Goal: Task Accomplishment & Management: Complete application form

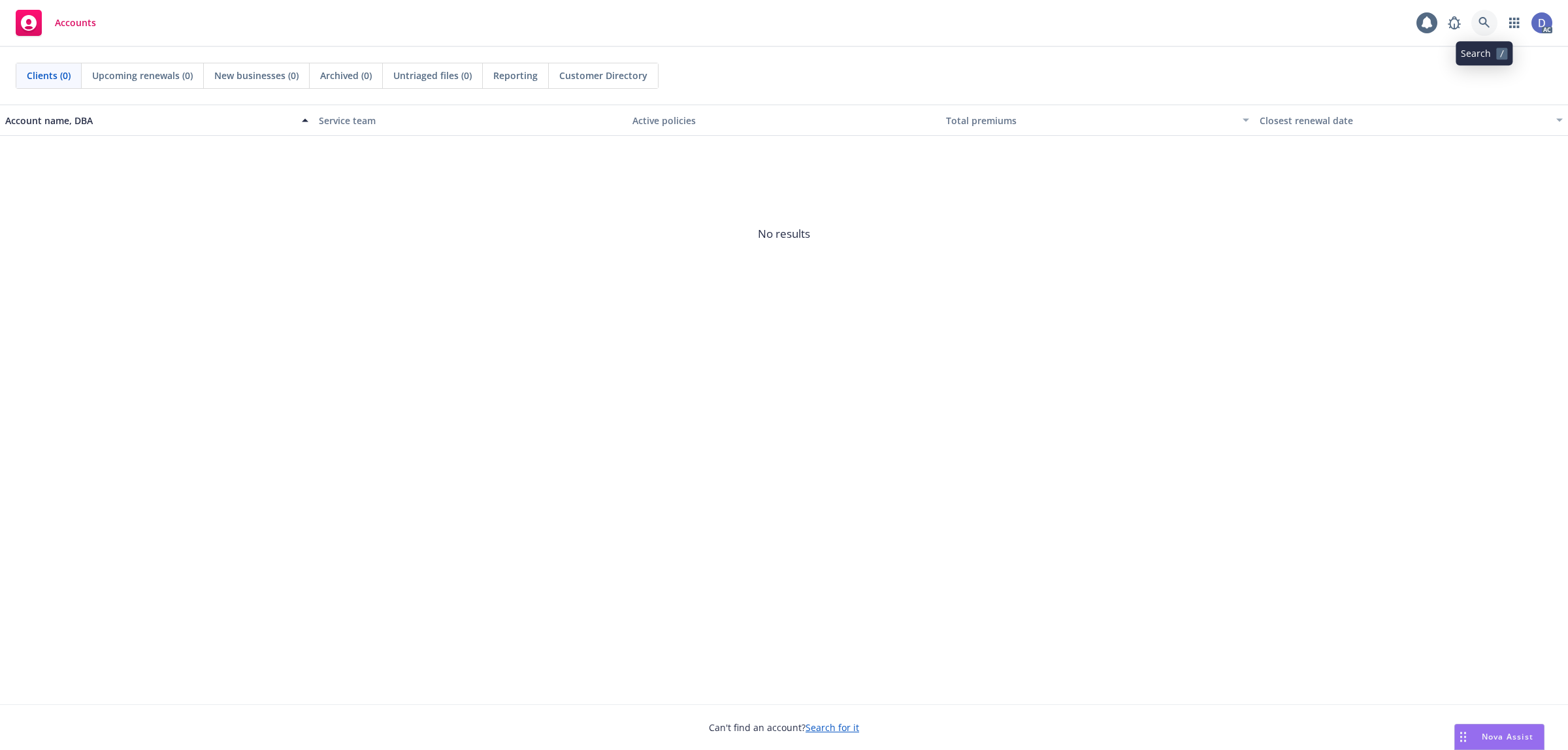
click at [1491, 28] on link at bounding box center [1484, 23] width 26 height 26
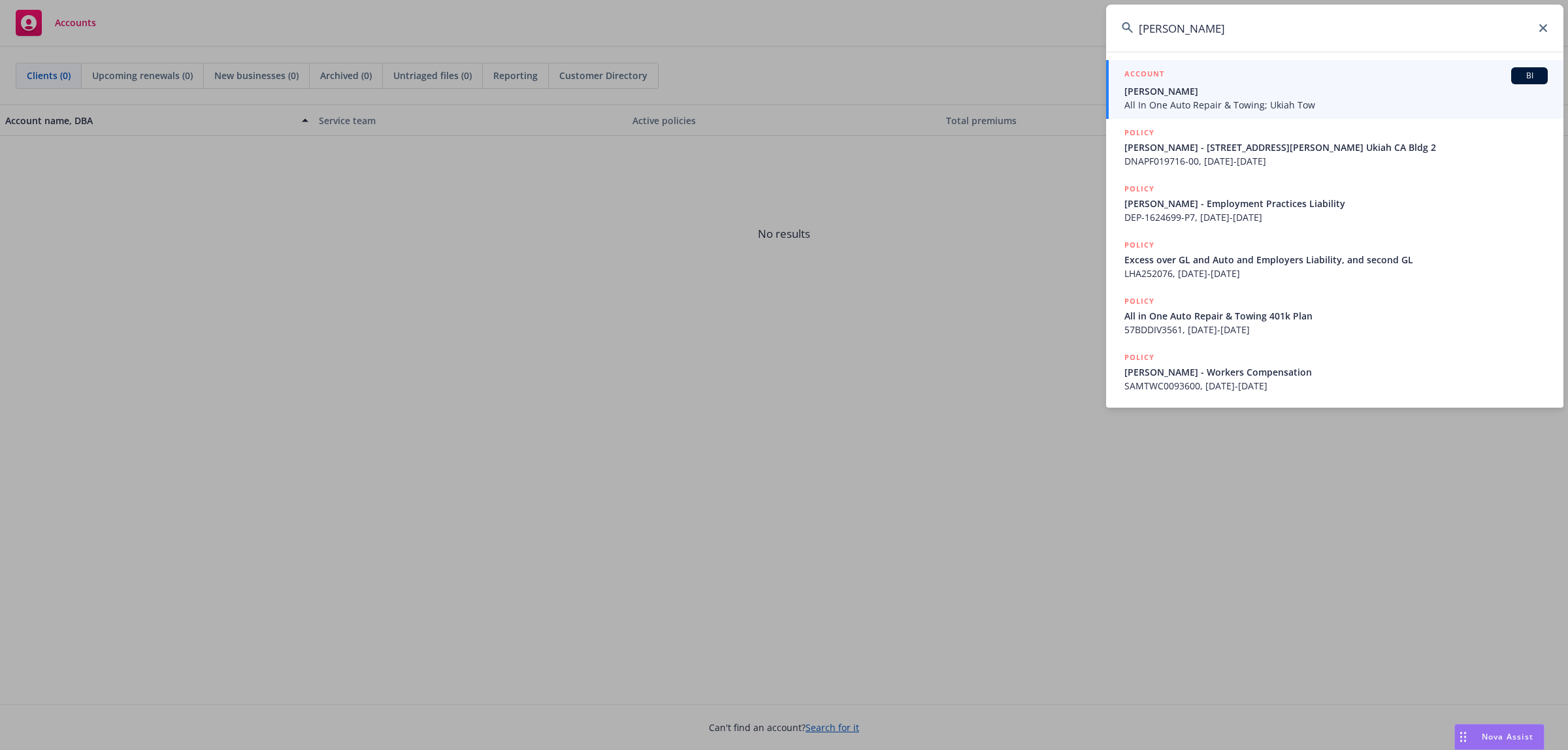
type input "donald ketih"
click at [1168, 96] on span "Donald Keith Hewett" at bounding box center [1335, 91] width 423 height 13
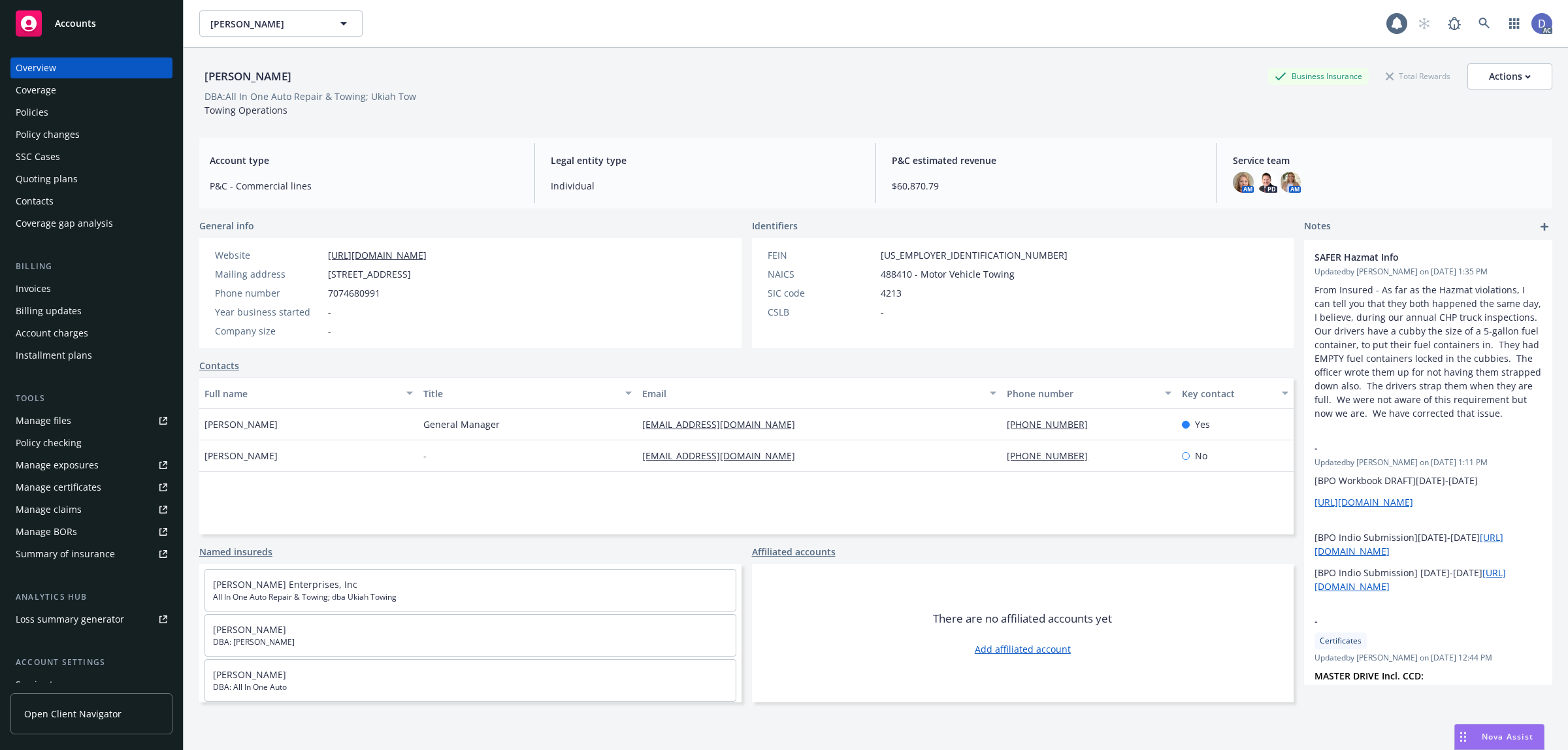
click at [73, 516] on div "Manage claims" at bounding box center [49, 509] width 66 height 21
click at [58, 427] on div "Manage files" at bounding box center [44, 421] width 55 height 21
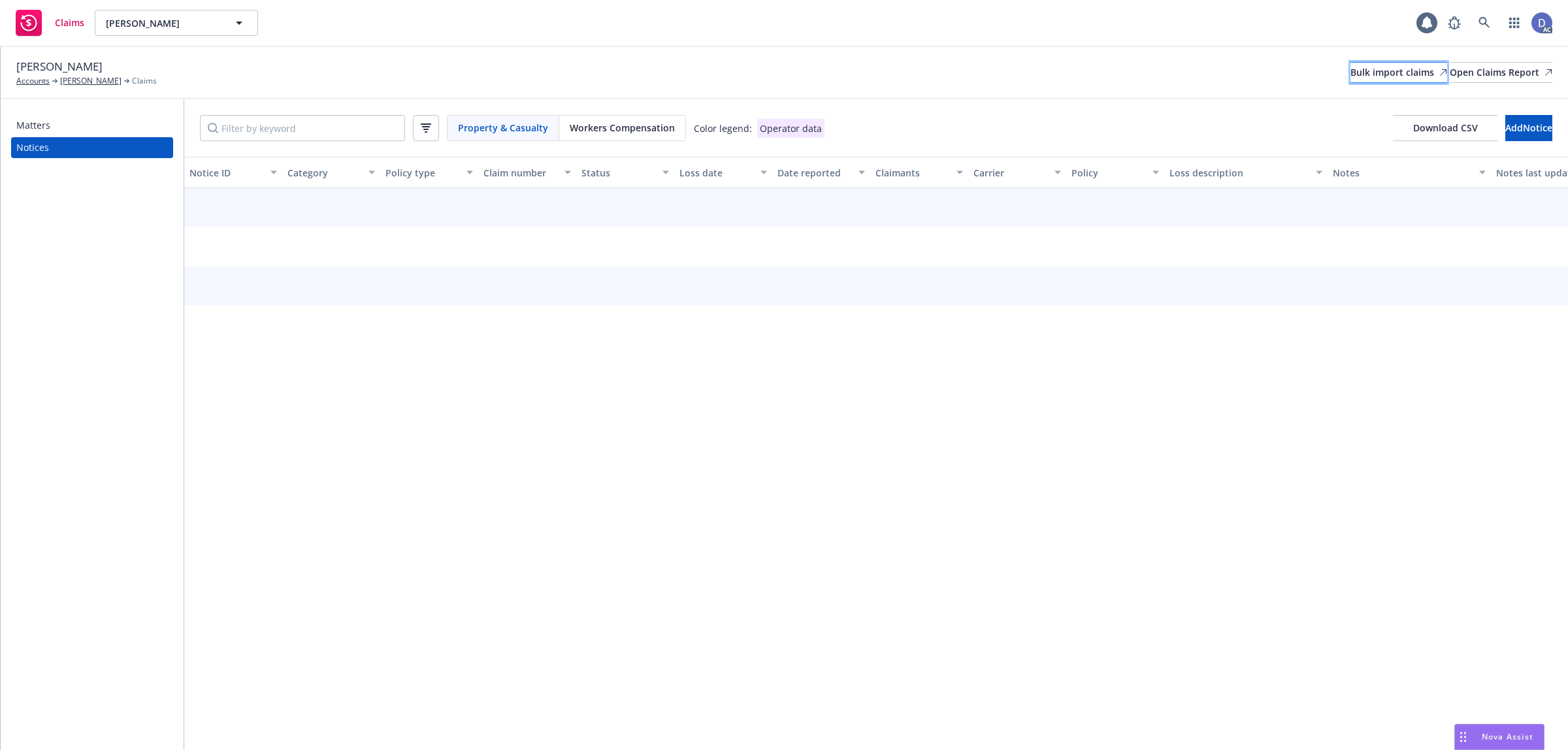
click at [1350, 67] on link "Bulk import claims" at bounding box center [1398, 72] width 96 height 21
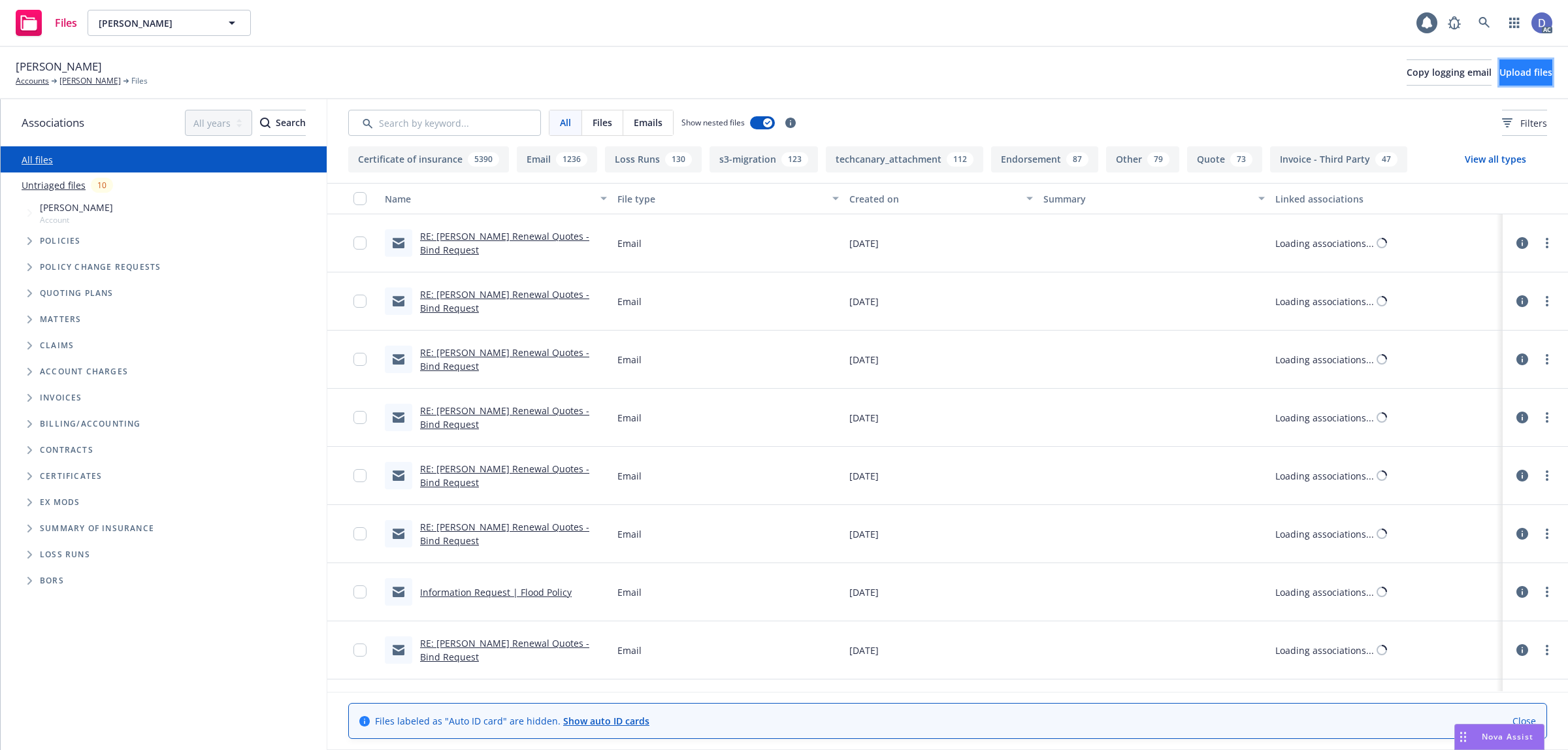
click at [1499, 67] on span "Upload files" at bounding box center [1525, 72] width 53 height 13
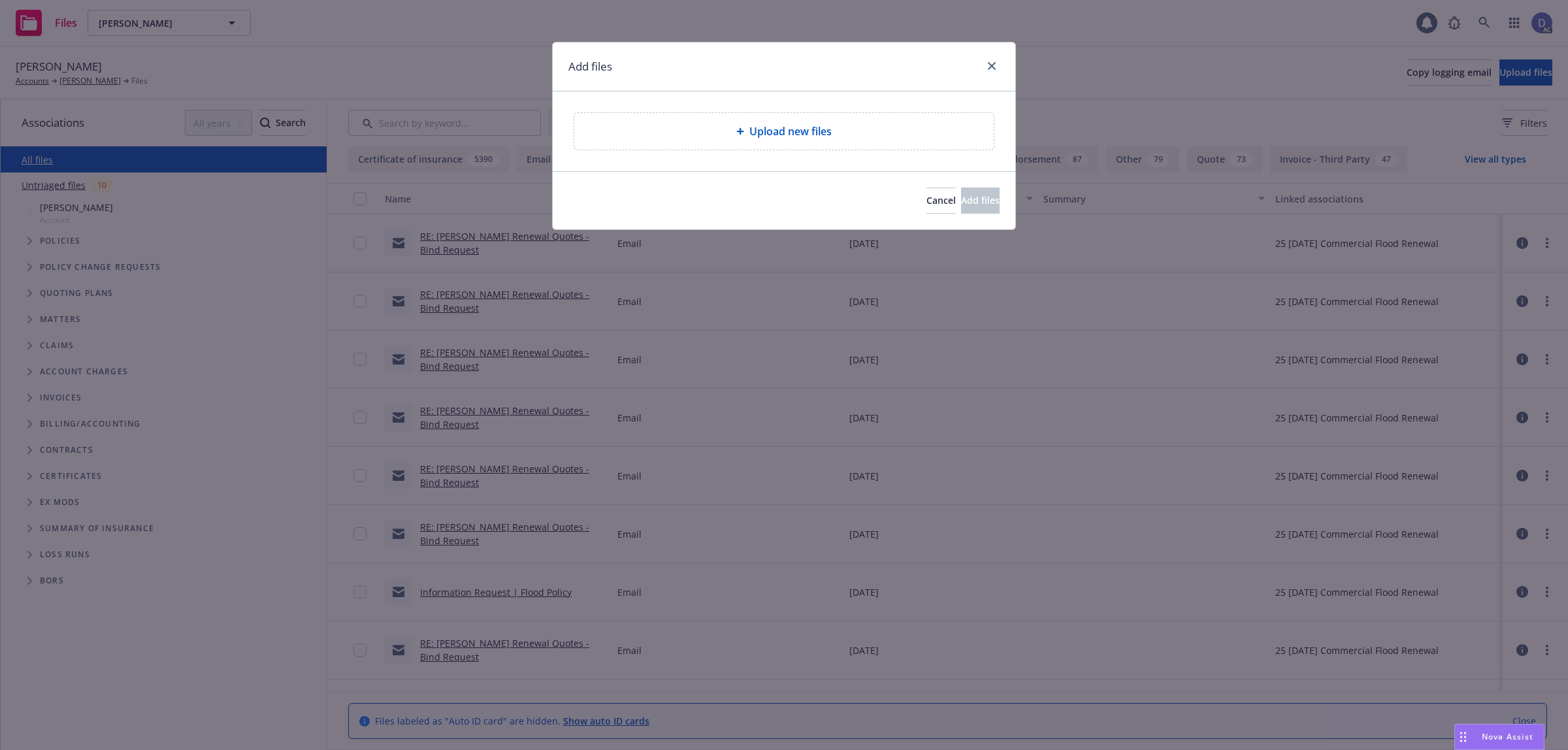
click at [714, 142] on div "Upload new files" at bounding box center [784, 132] width 420 height 37
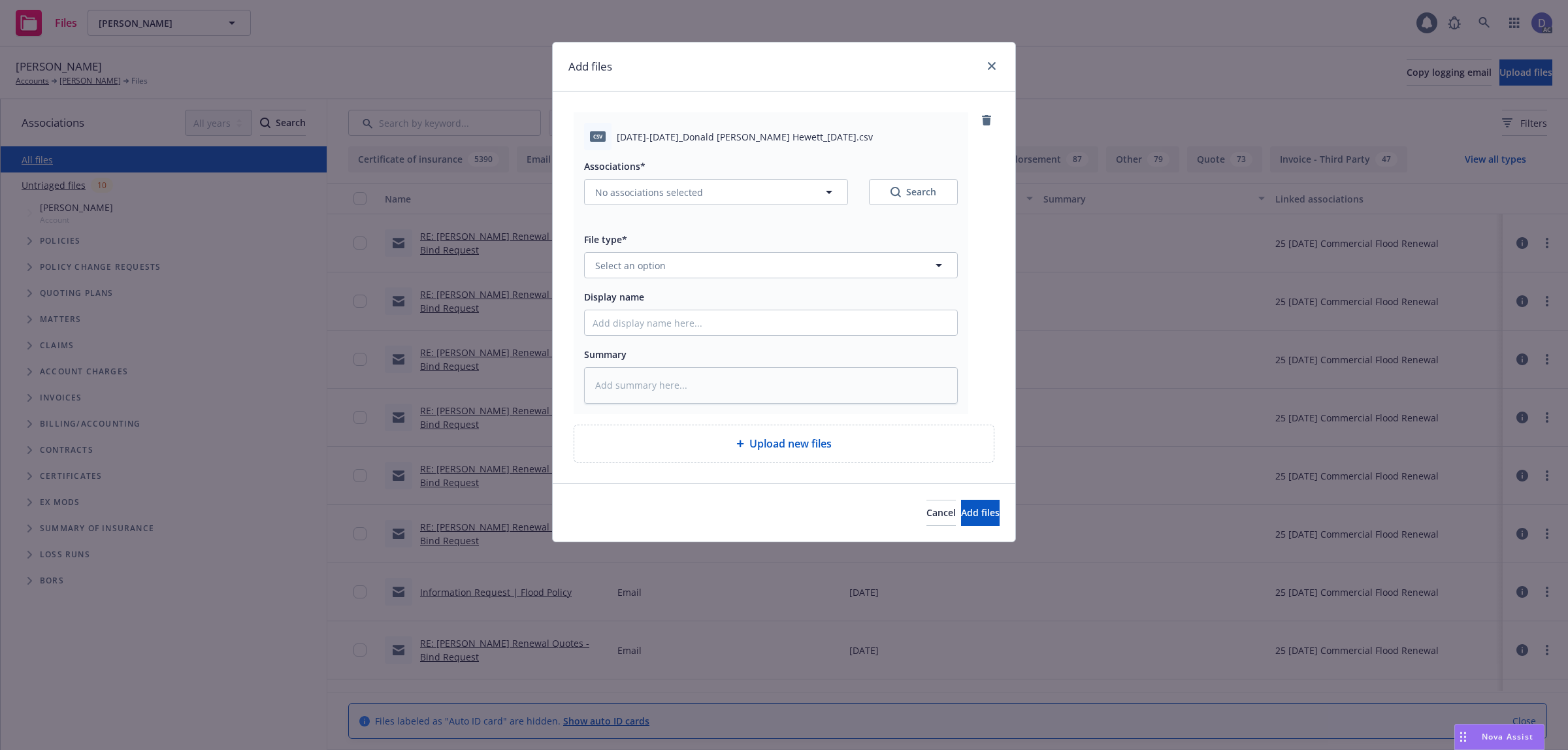
click at [869, 499] on div "Cancel Add files" at bounding box center [784, 512] width 462 height 58
click at [926, 515] on span "Cancel" at bounding box center [941, 513] width 29 height 13
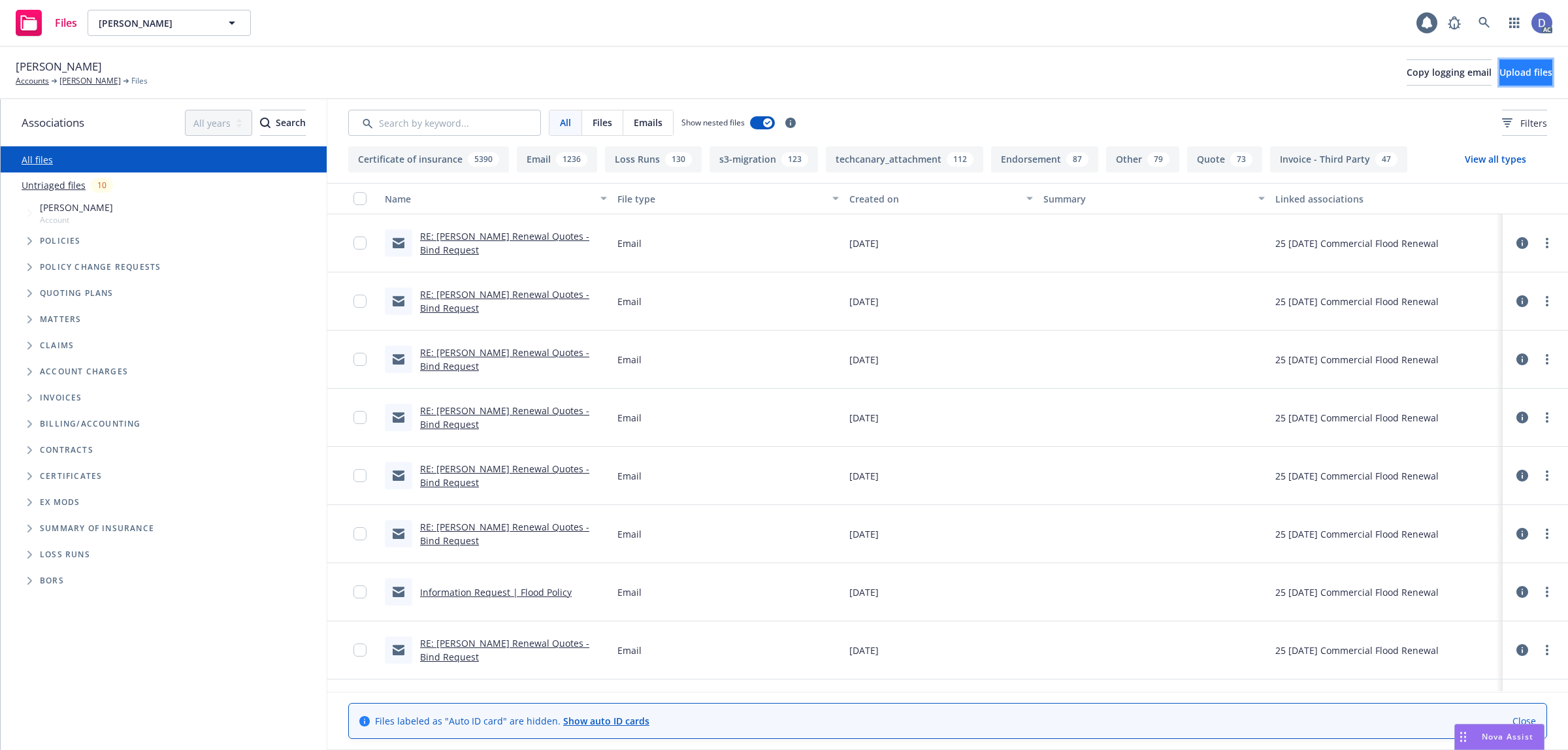
click at [1536, 79] on button "Upload files" at bounding box center [1525, 72] width 53 height 26
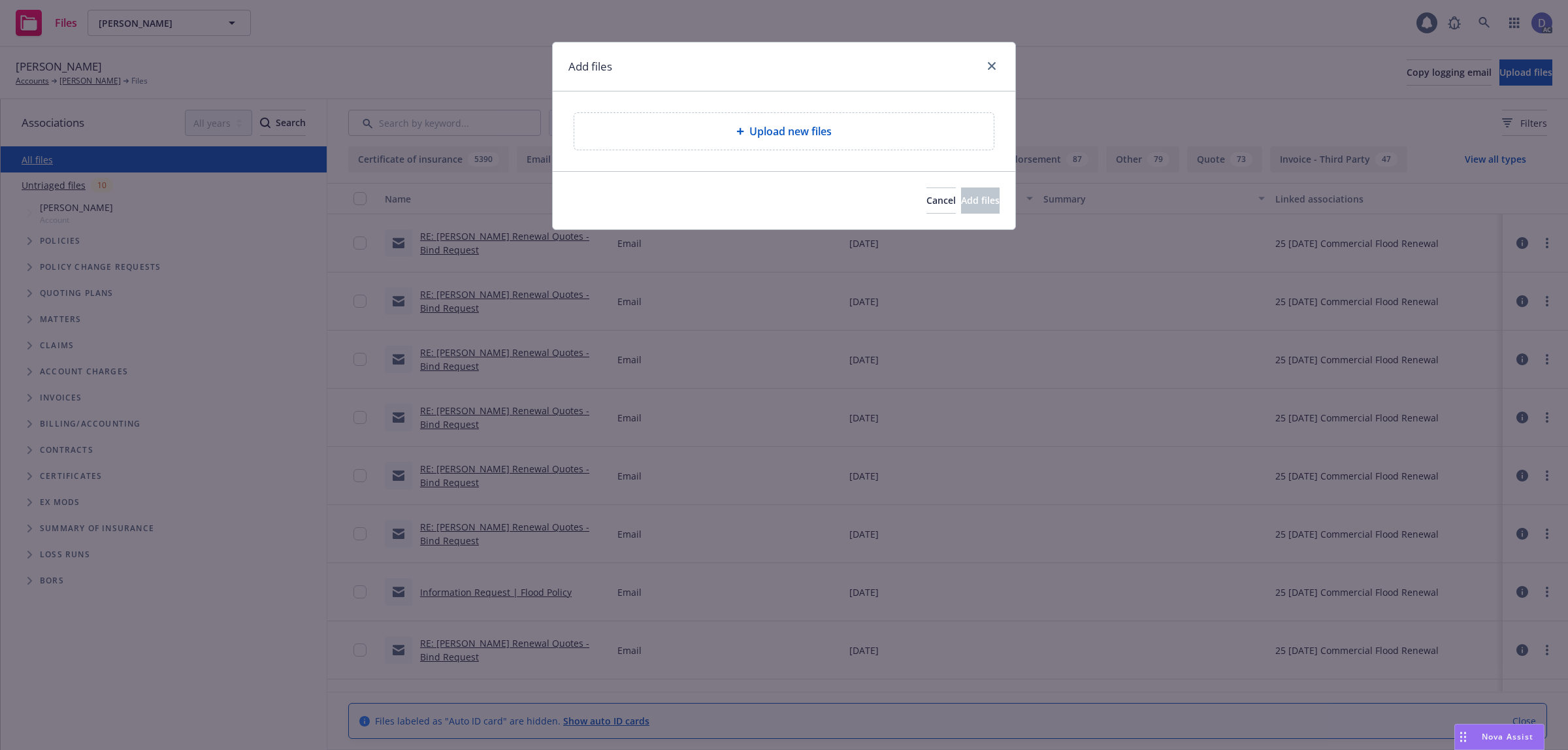
click at [818, 138] on span "Upload new files" at bounding box center [791, 131] width 82 height 16
type textarea "x"
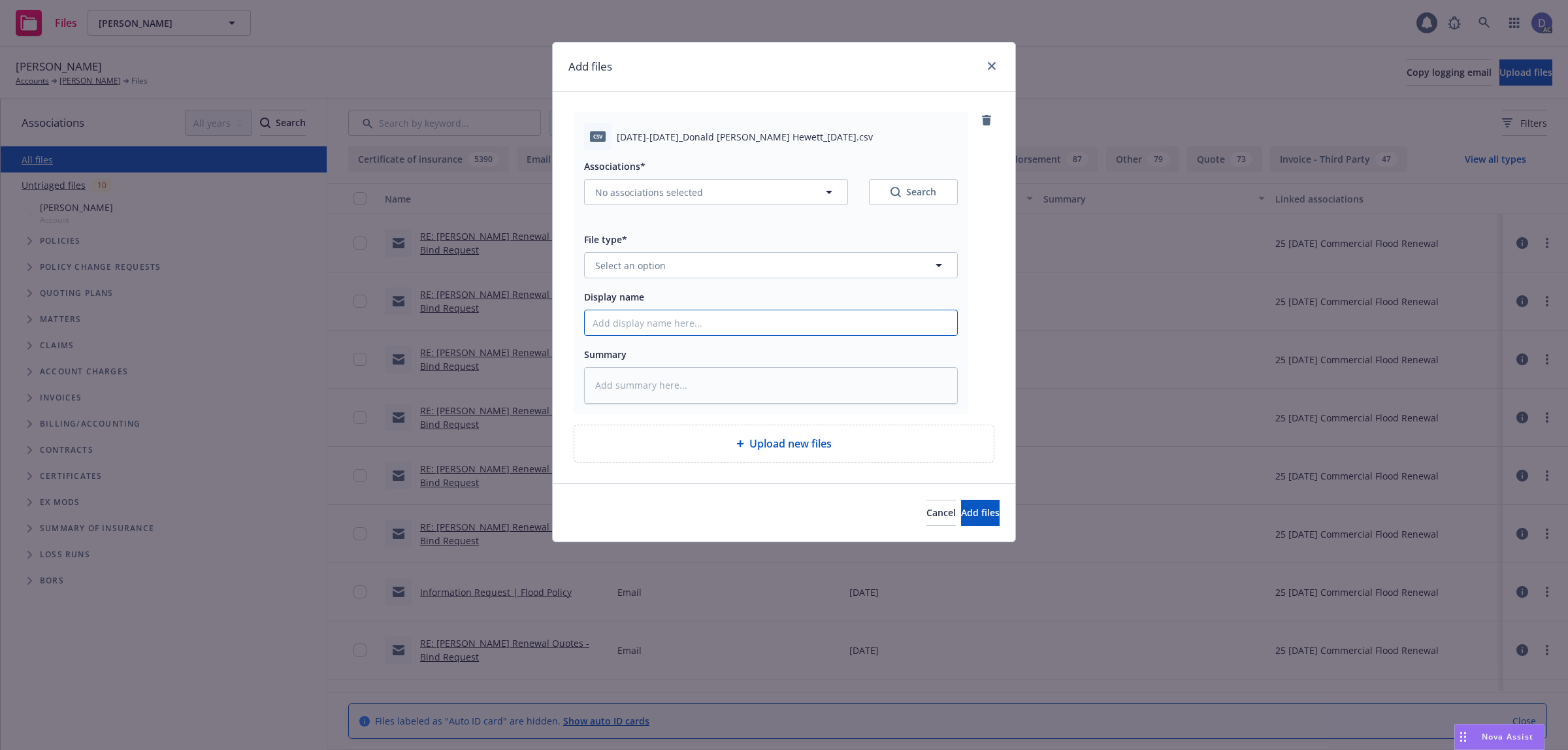
click at [792, 324] on input "Display name" at bounding box center [771, 323] width 373 height 25
paste input "2022-2023_Donald Keith Hewett_6-24-2024"
type input "2022-2023_Donald Keith Hewett_6-24-2024"
type textarea "x"
type input "2022-2023_Donald Keith Hewett_6-24-2024"
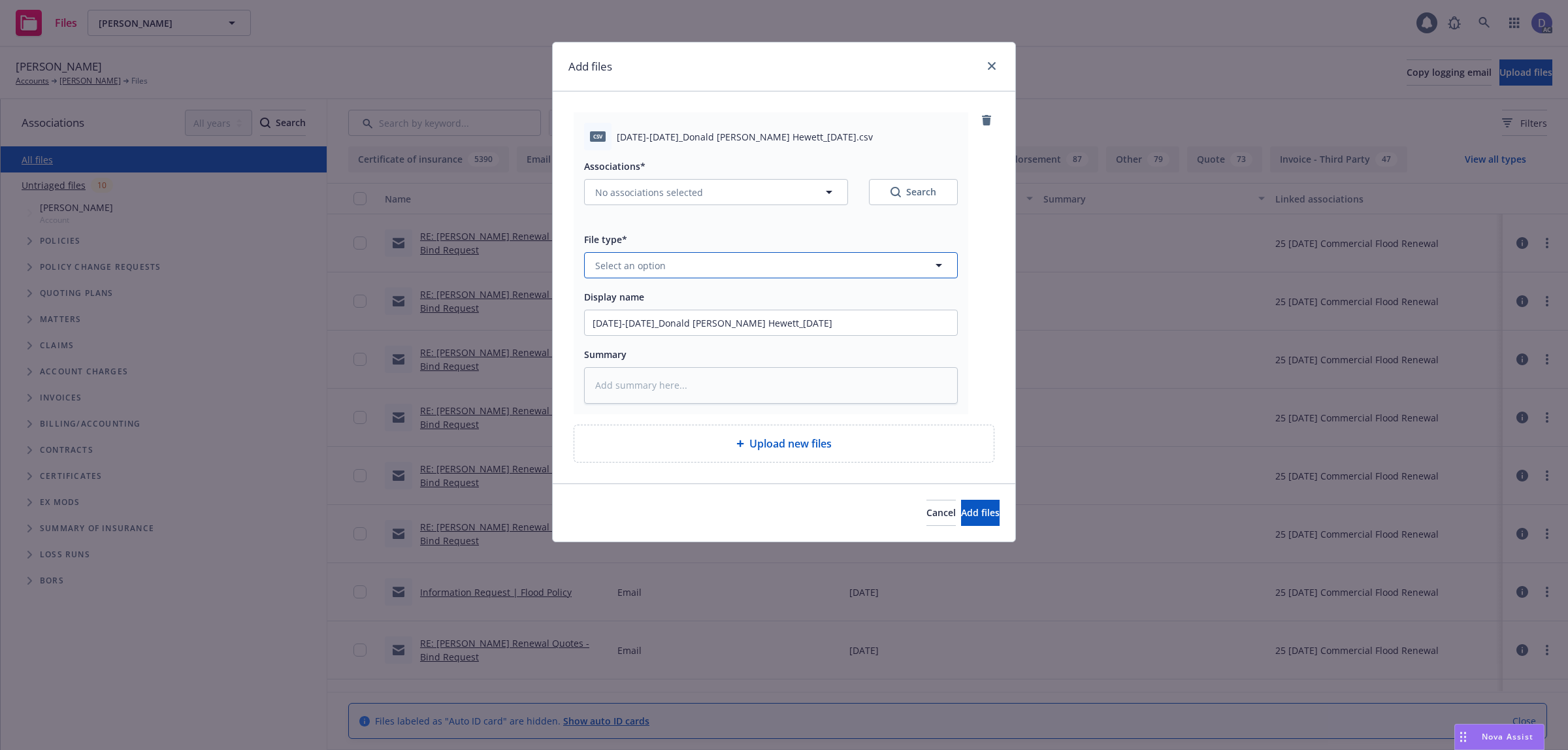
click at [859, 266] on button "Select an option" at bounding box center [771, 265] width 374 height 26
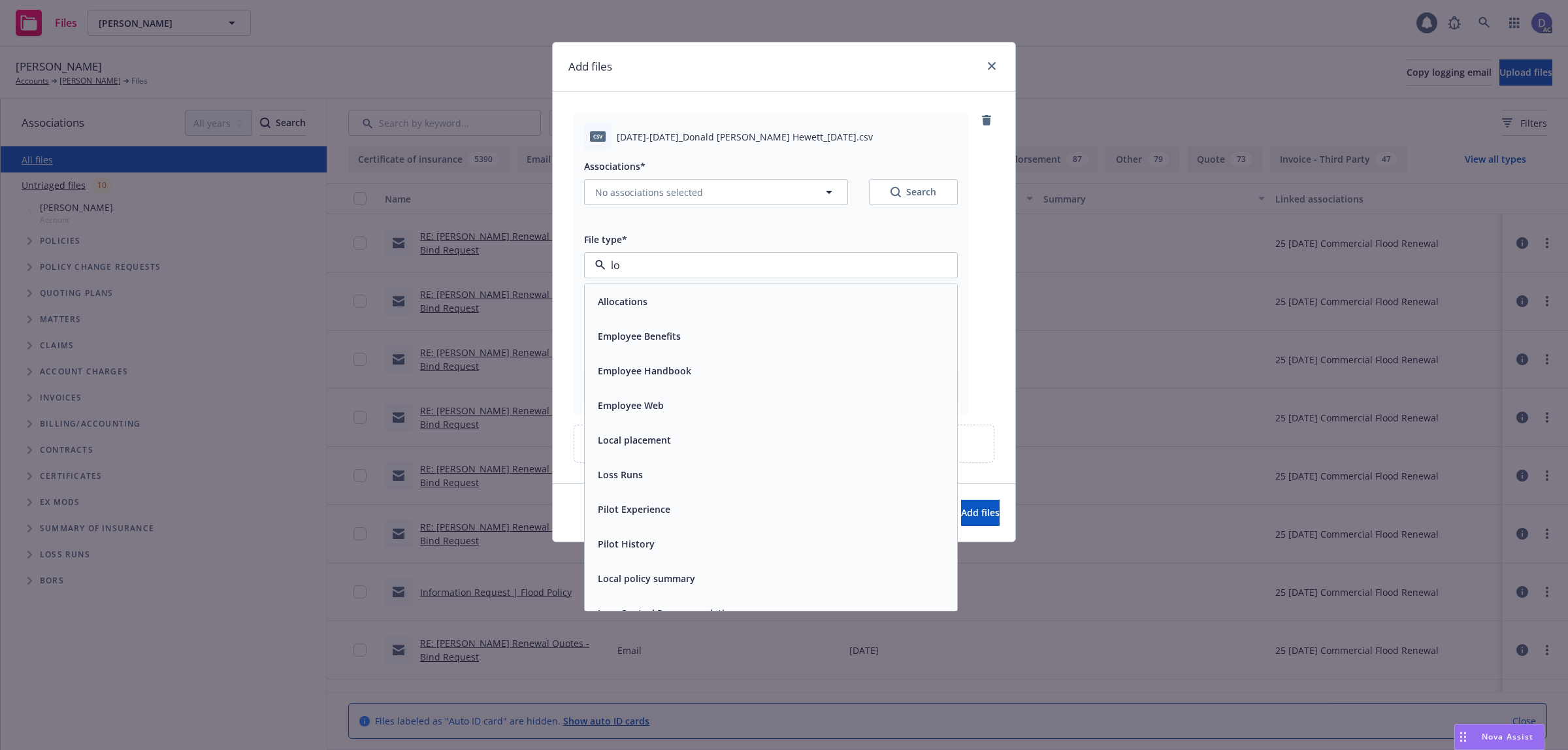
type input "los"
click at [831, 298] on div "Loss Runs" at bounding box center [771, 302] width 357 height 19
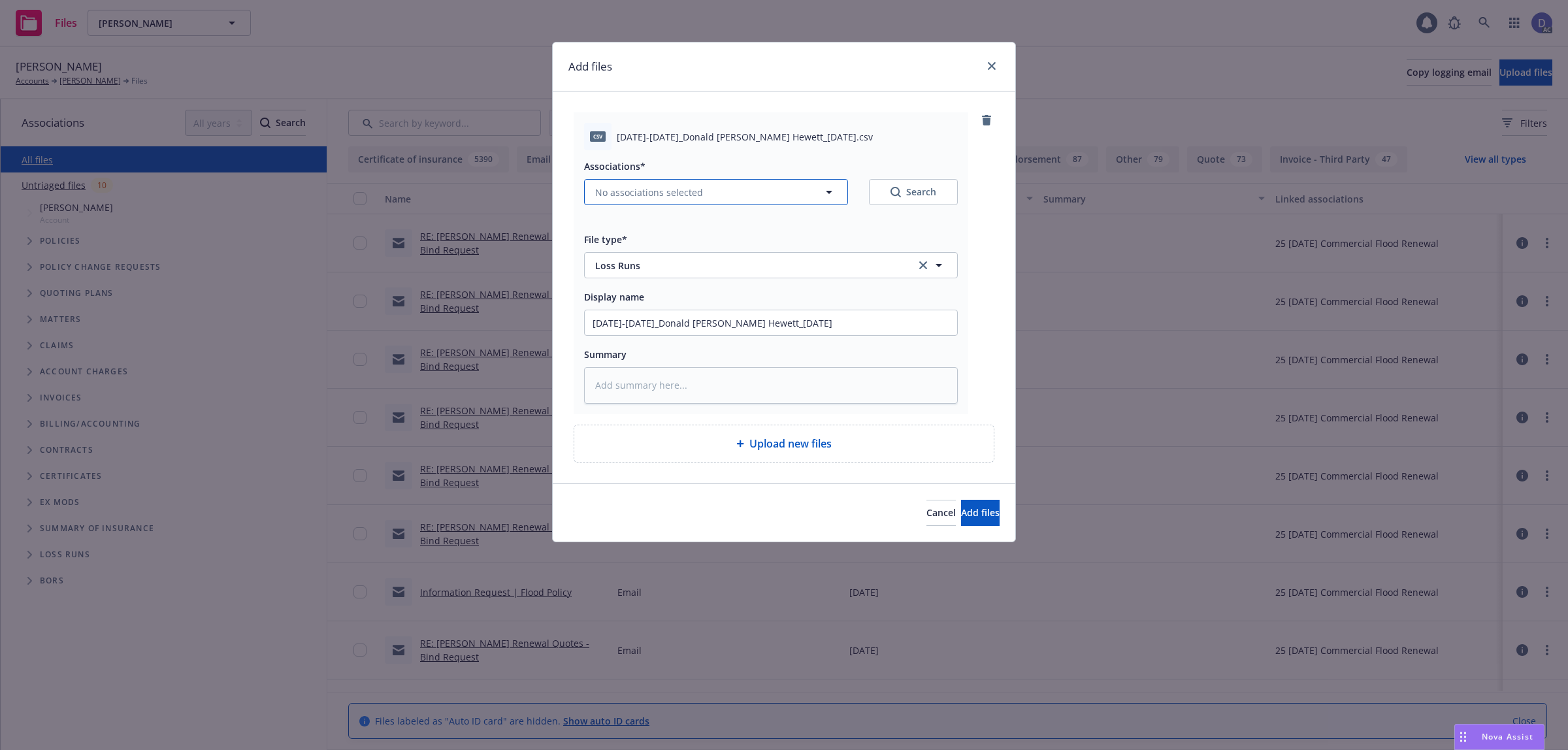
click at [742, 188] on button "No associations selected" at bounding box center [715, 192] width 264 height 26
type textarea "x"
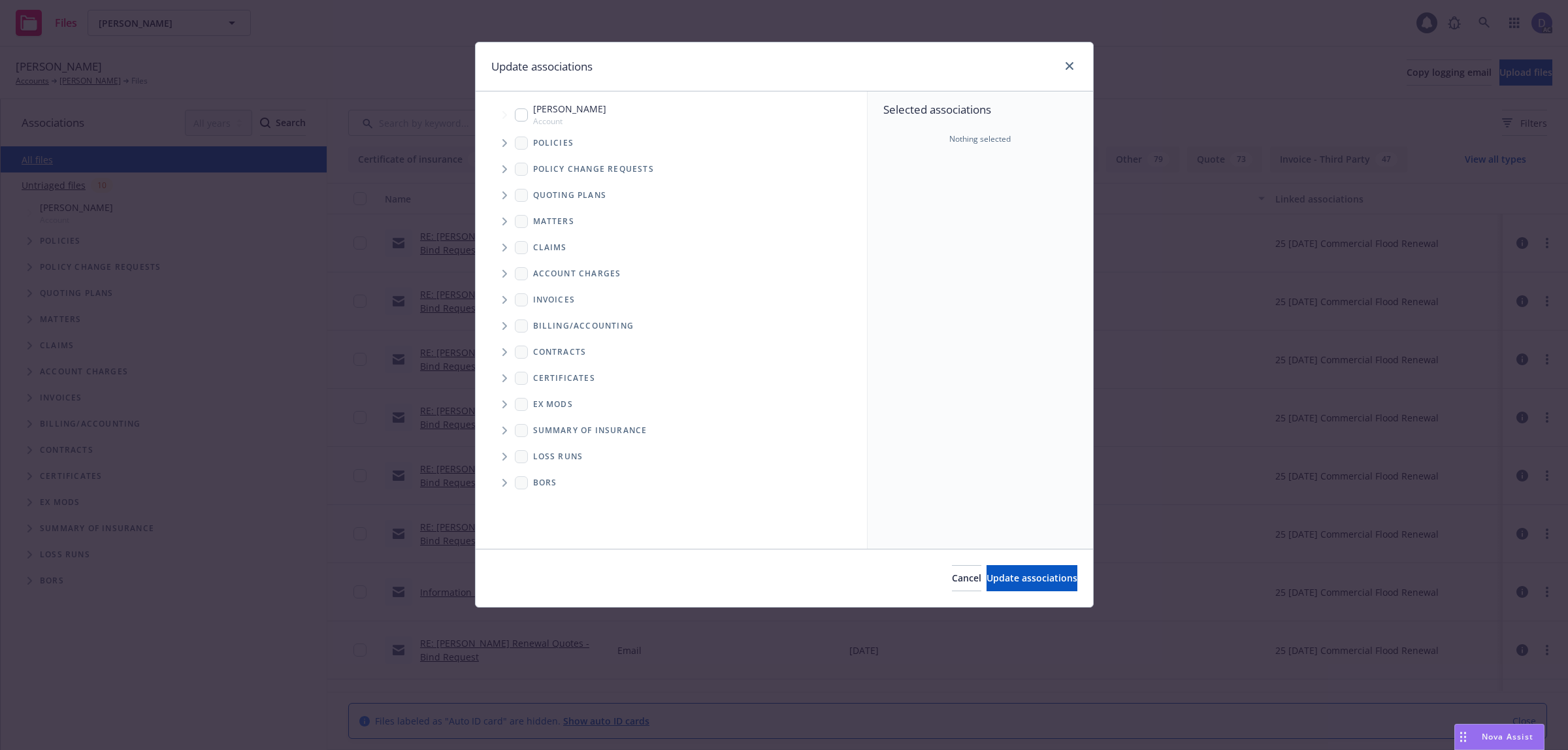
click at [503, 142] on icon "Tree Example" at bounding box center [505, 142] width 5 height 8
click at [875, 192] on div "Selected associations Nothing selected" at bounding box center [980, 320] width 225 height 458
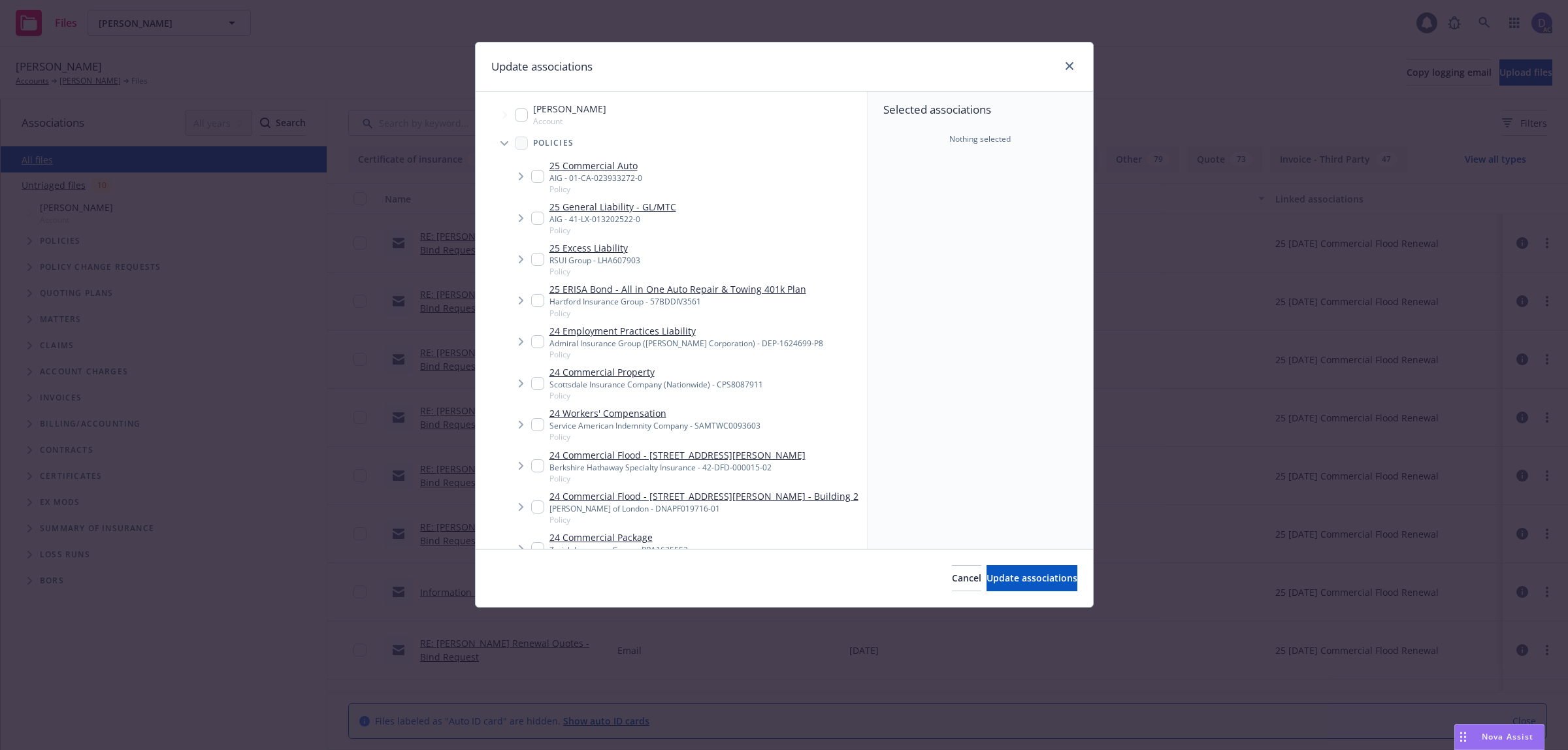
scroll to position [861, 0]
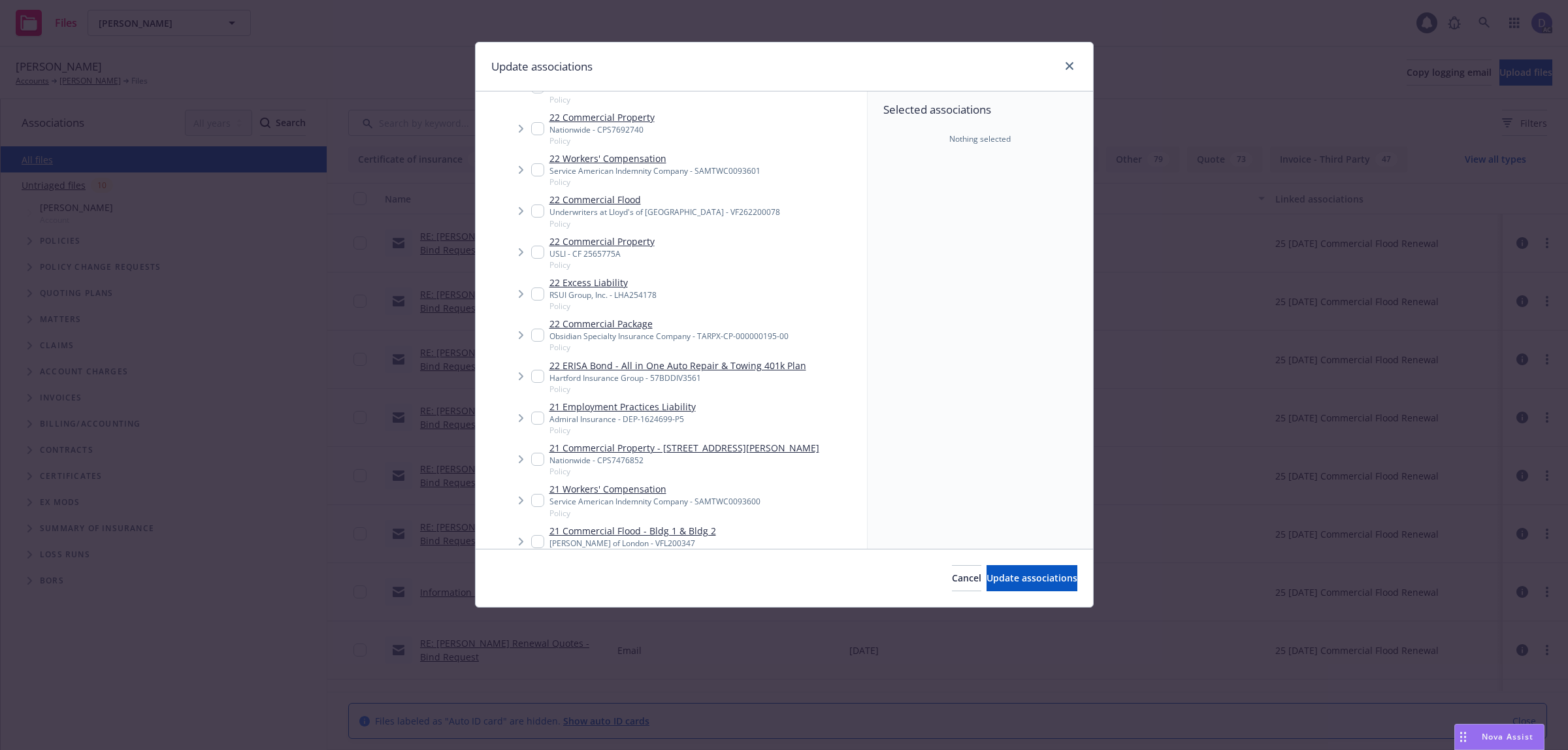
click at [703, 317] on link "22 Commercial Package" at bounding box center [668, 323] width 239 height 13
checkbox input "true"
click at [1037, 581] on span "Update associations" at bounding box center [1032, 578] width 90 height 13
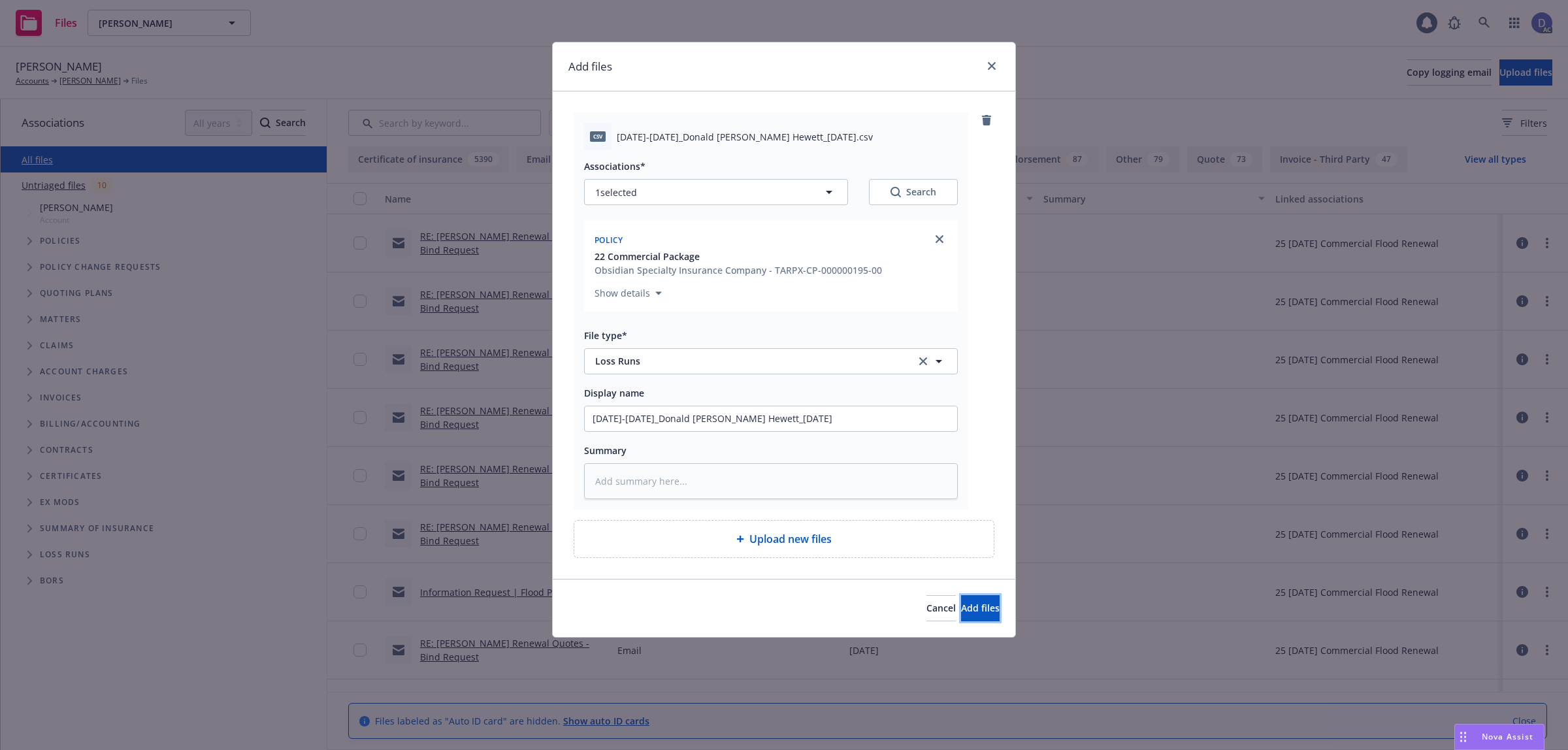
click at [987, 606] on button "Add files" at bounding box center [980, 608] width 39 height 26
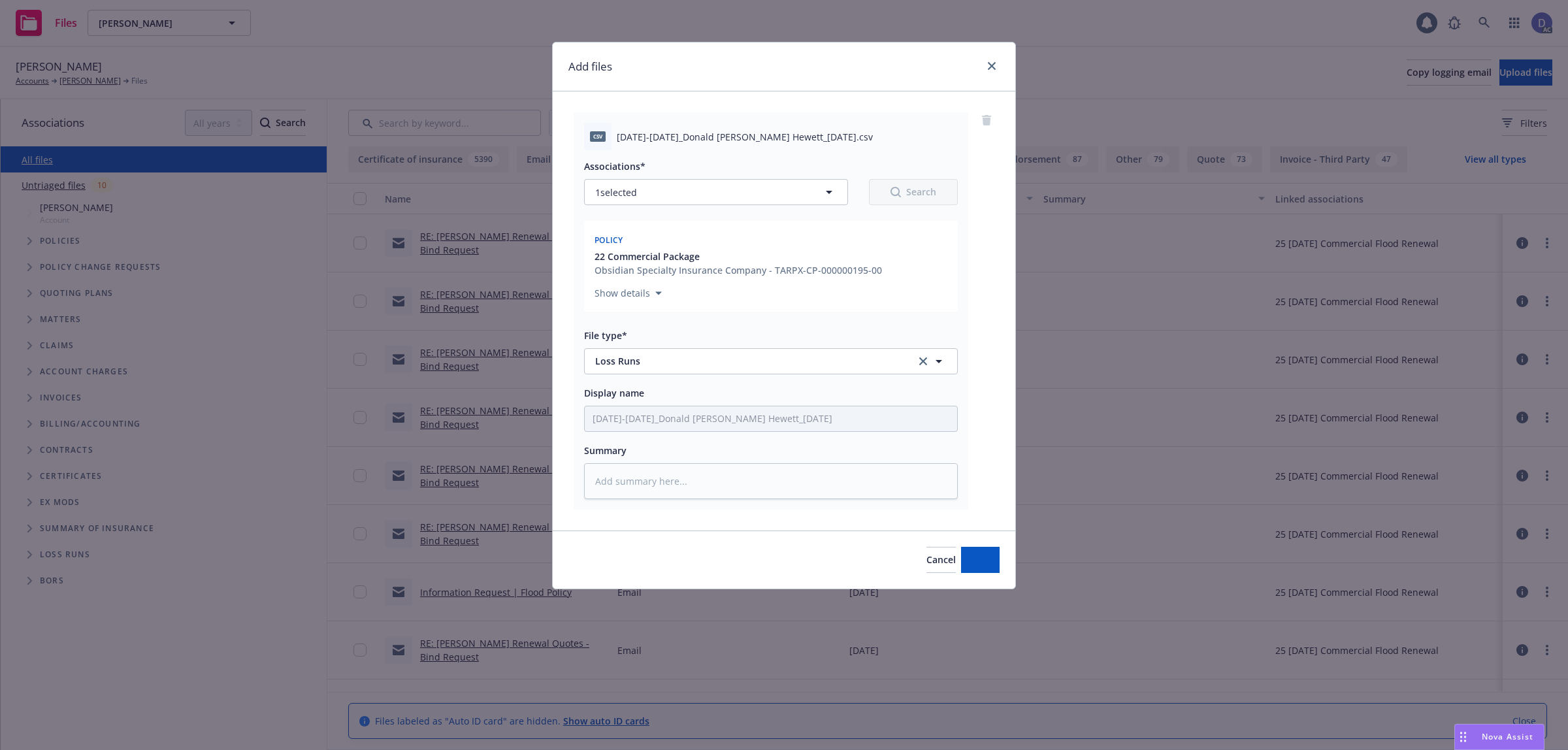
type textarea "x"
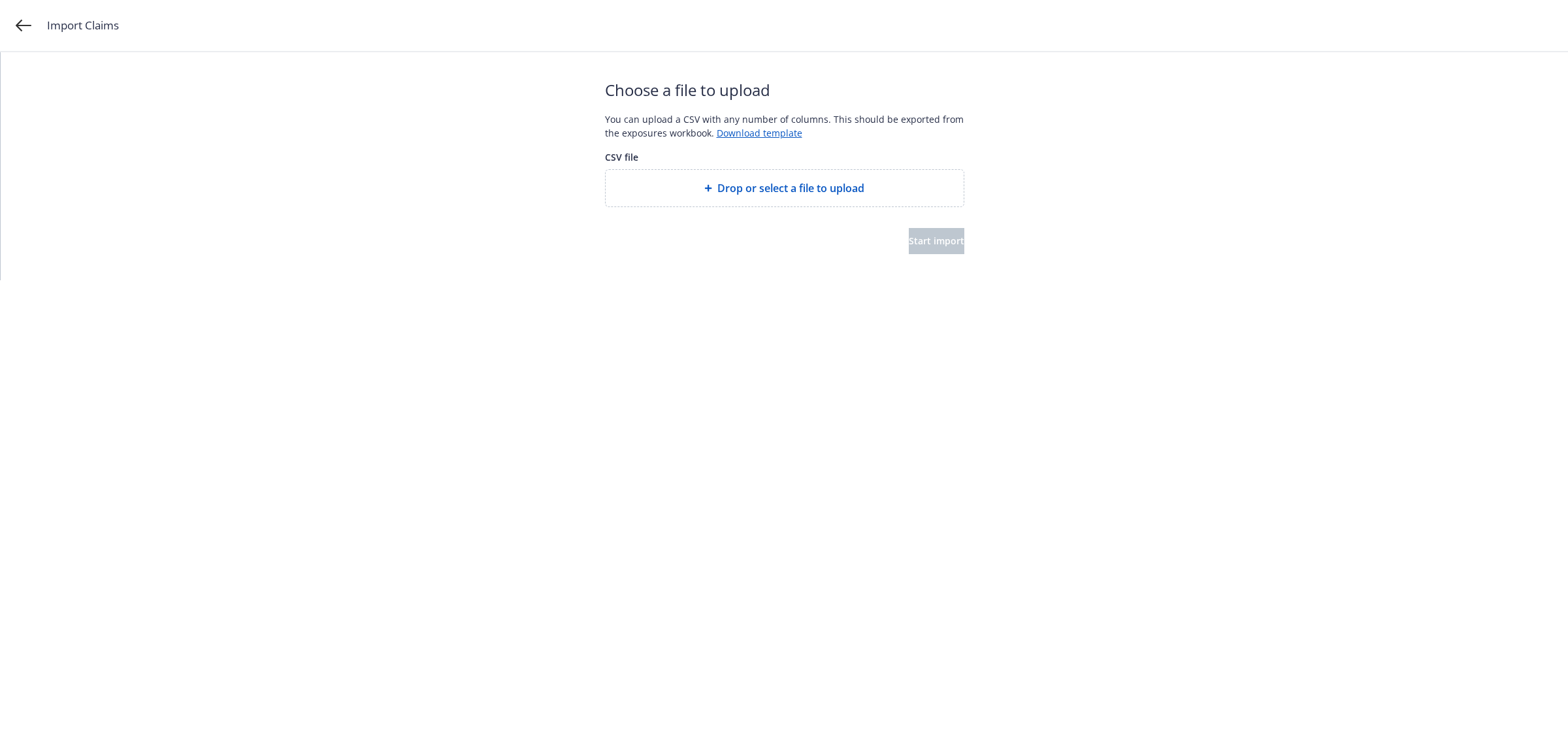
click at [752, 172] on div "Drop or select a file to upload" at bounding box center [784, 189] width 358 height 37
click at [909, 253] on button "Start import" at bounding box center [936, 241] width 55 height 26
click at [918, 246] on span "Start import" at bounding box center [936, 241] width 55 height 13
click at [921, 251] on button "Start import" at bounding box center [936, 241] width 55 height 26
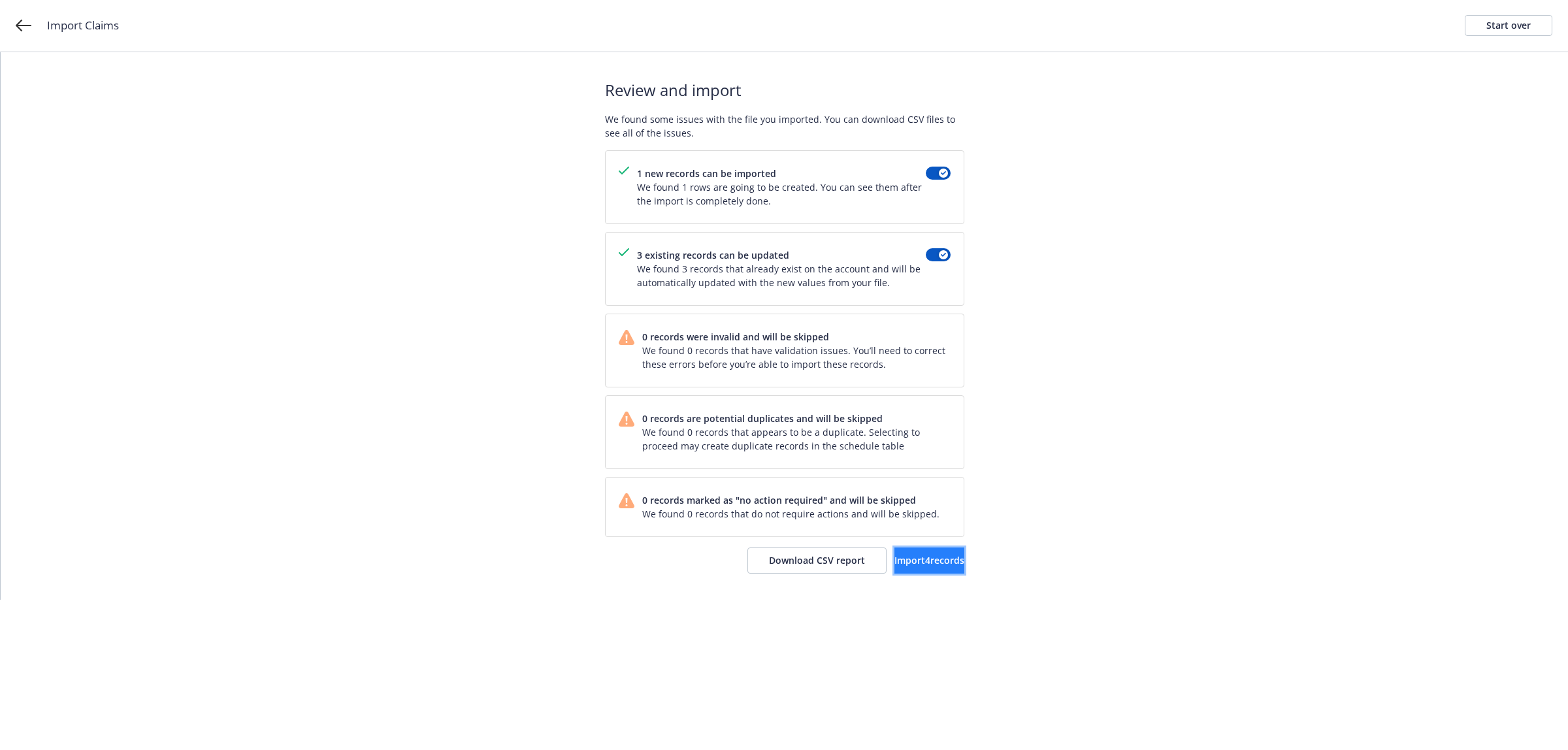
click at [895, 572] on button "Import 4 records" at bounding box center [929, 561] width 70 height 26
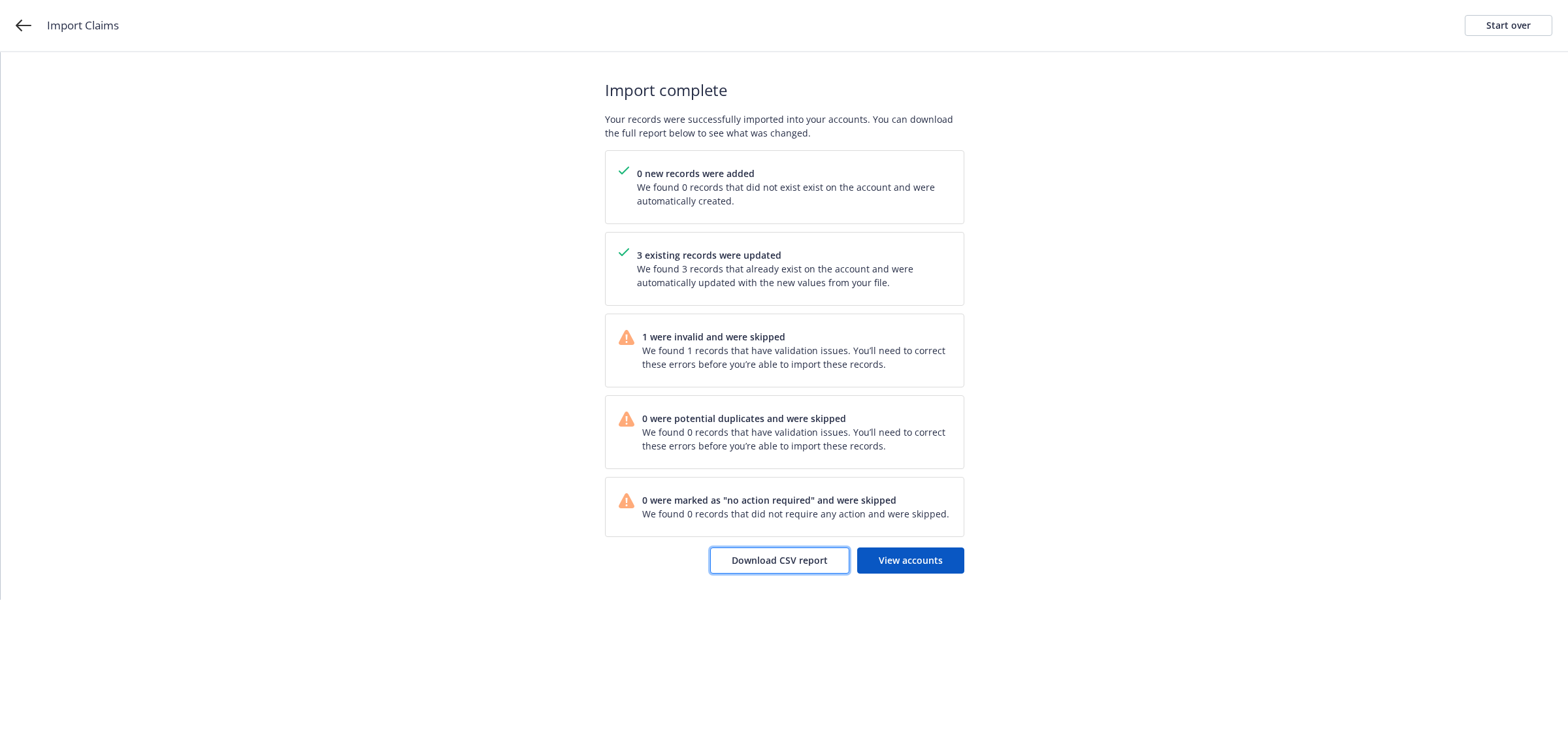
click at [797, 556] on span "Download CSV report" at bounding box center [780, 560] width 96 height 13
click at [1528, 24] on div "Start over" at bounding box center [1509, 25] width 44 height 19
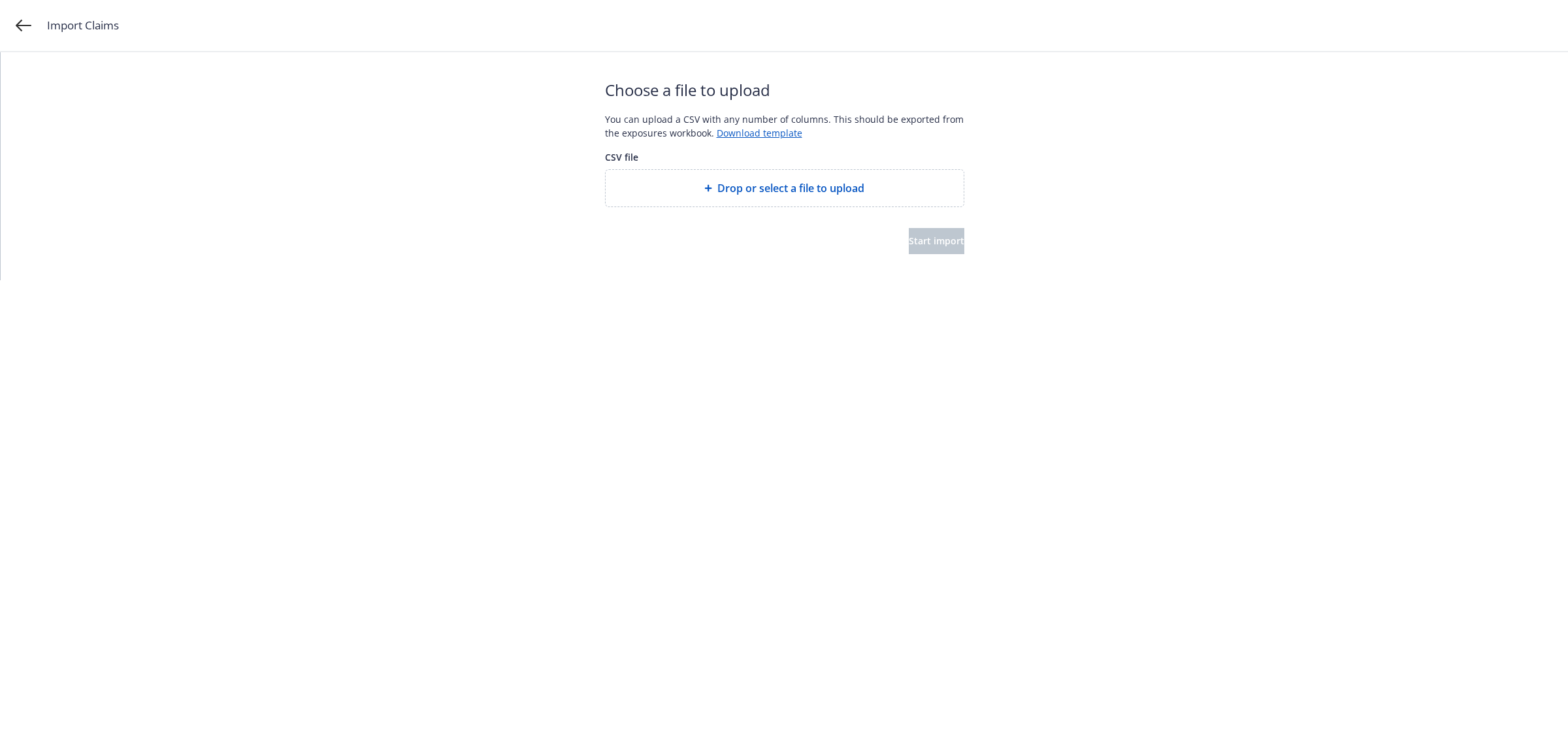
click at [759, 177] on div "Drop or select a file to upload" at bounding box center [784, 189] width 358 height 37
click at [940, 240] on span "Start import" at bounding box center [936, 241] width 55 height 13
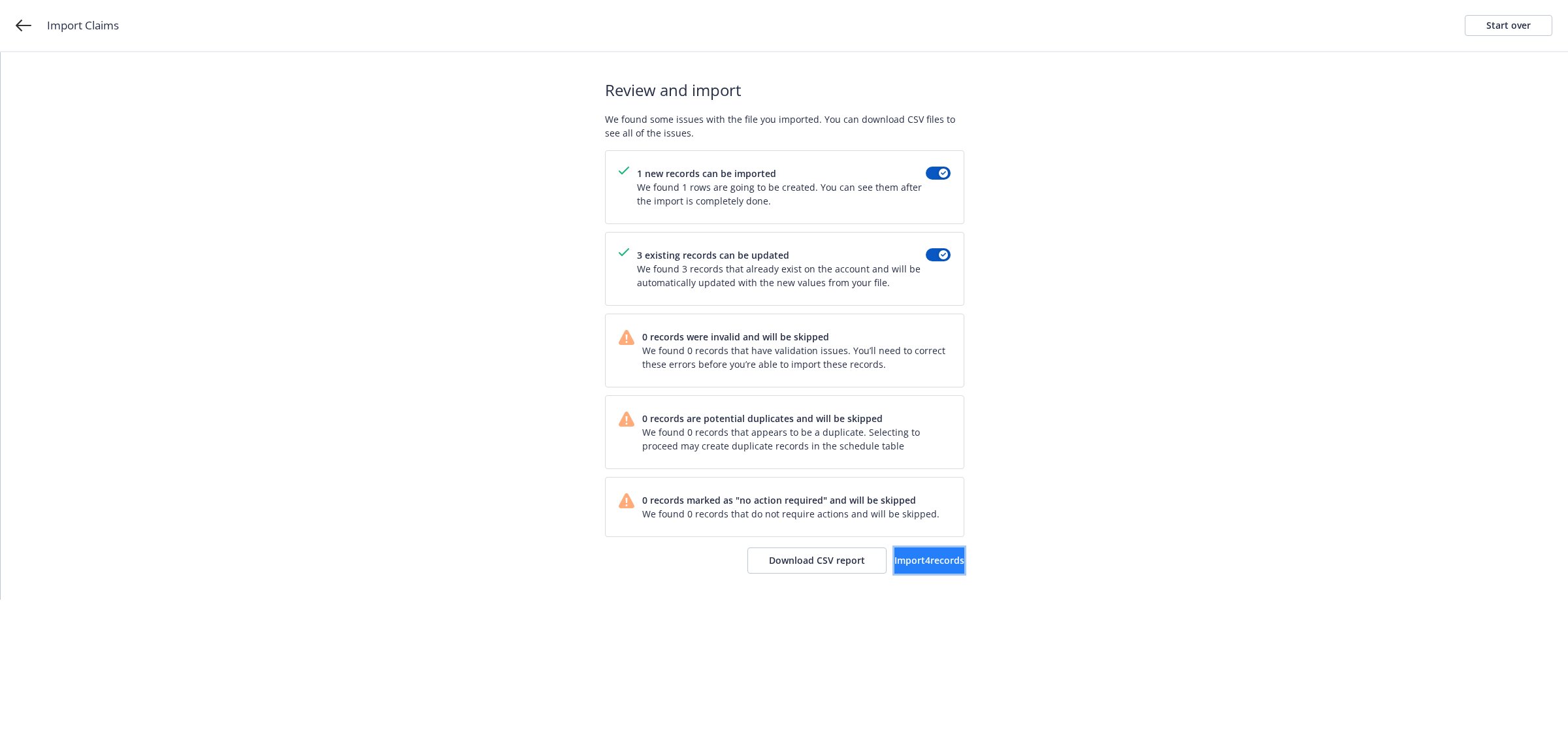
click at [895, 561] on span "Import 4 records" at bounding box center [929, 560] width 70 height 13
click at [894, 571] on link "View accounts" at bounding box center [910, 561] width 107 height 26
